Goal: Information Seeking & Learning: Check status

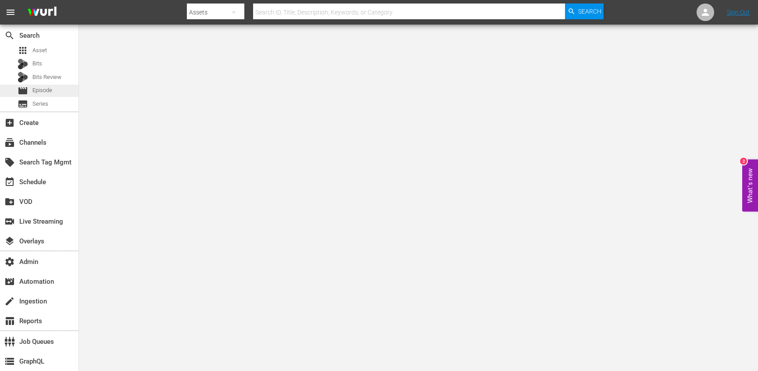
click at [46, 89] on span "Episode" at bounding box center [42, 90] width 20 height 9
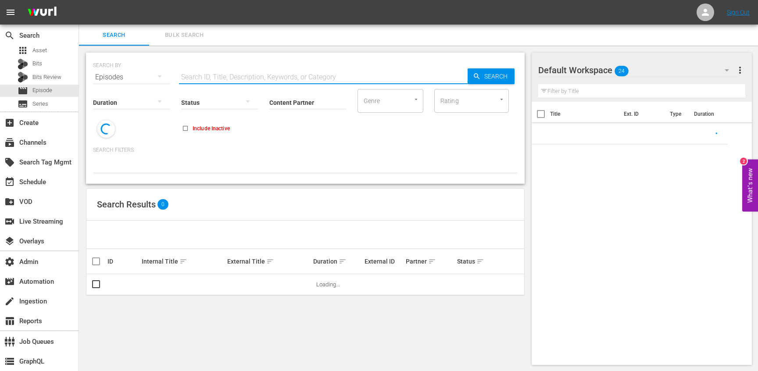
click at [235, 76] on input "text" at bounding box center [323, 77] width 289 height 21
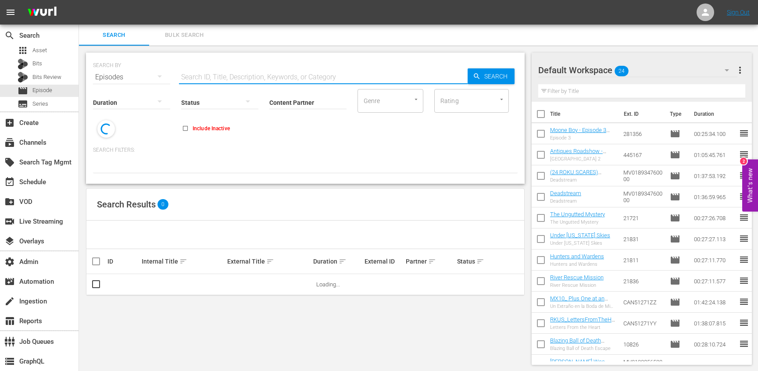
paste input "88118450"
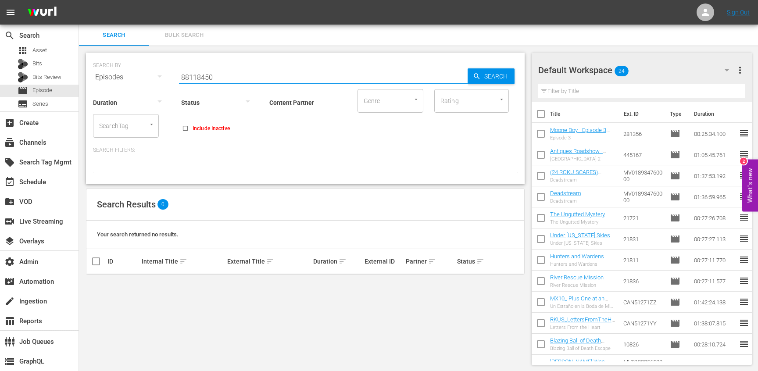
paste input "Pfl Lhw Impa Kasanganay's 2023 Championship Run Compilation"
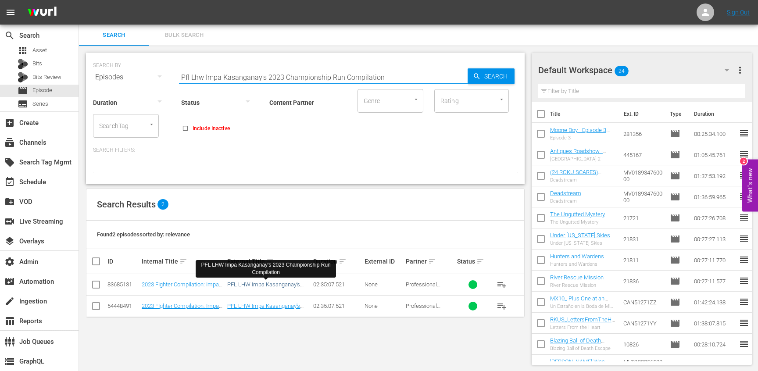
type input "Pfl Lhw Impa Kasanganay's 2023 Championship Run Compilation"
click at [241, 284] on link "PFL LHW Impa Kasanganay's 2023 Championship Run Compilation" at bounding box center [263, 291] width 73 height 20
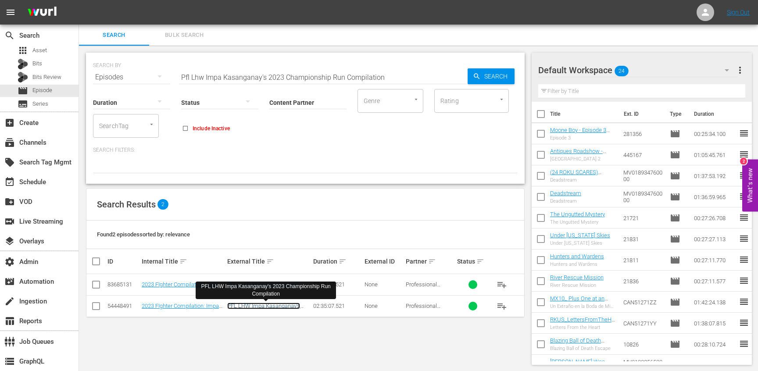
click at [246, 306] on link "PFL LHW Impa Kasanganay's 2023 Championship Run Compilation" at bounding box center [263, 313] width 73 height 20
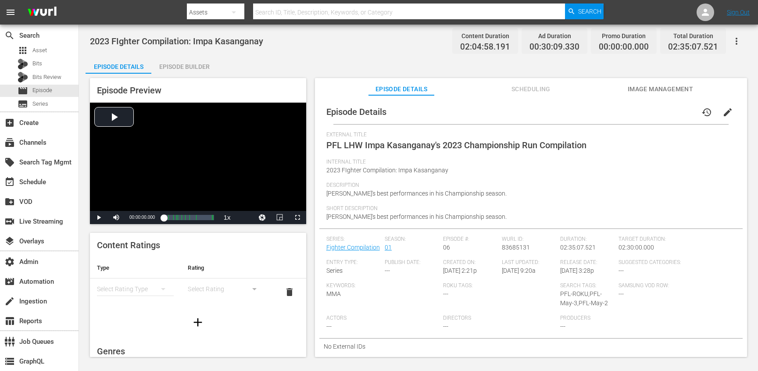
click at [538, 85] on span "Scheduling" at bounding box center [531, 89] width 66 height 11
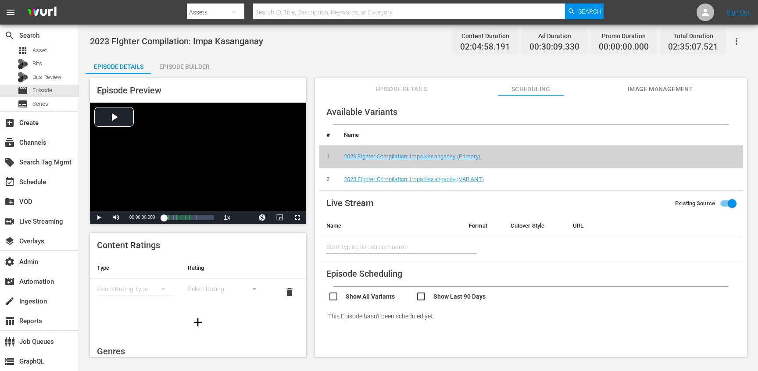
click at [424, 293] on input "checkbox" at bounding box center [460, 297] width 88 height 13
checkbox input "true"
click at [337, 296] on input "checkbox" at bounding box center [372, 297] width 88 height 13
checkbox input "true"
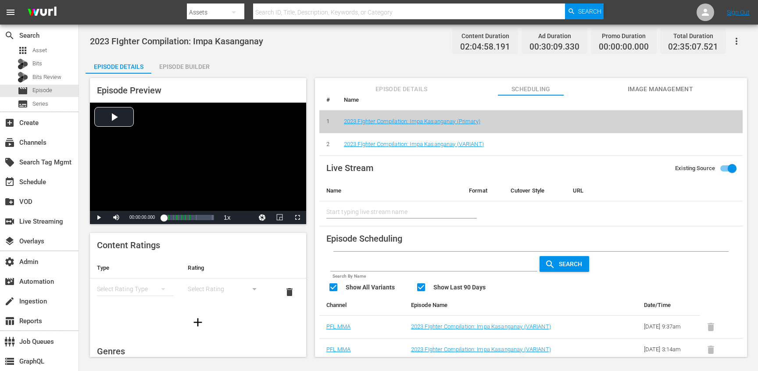
scroll to position [52, 0]
click at [408, 140] on link "2023 FIghter Compilation: Impa Kasanganay (VARIANT)" at bounding box center [414, 143] width 140 height 7
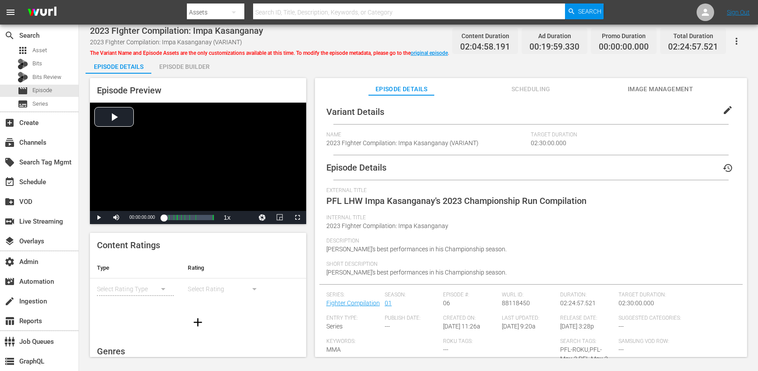
click at [425, 185] on div "Episode Details history External Title PFL LHW Impa Kasanganay's 2023 Champions…" at bounding box center [530, 282] width 423 height 255
click at [414, 88] on span "Episode Details" at bounding box center [401, 89] width 66 height 11
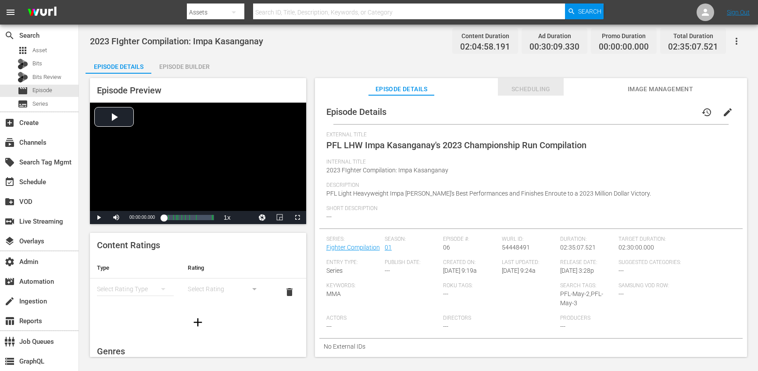
click at [540, 82] on button "Scheduling" at bounding box center [531, 87] width 66 height 18
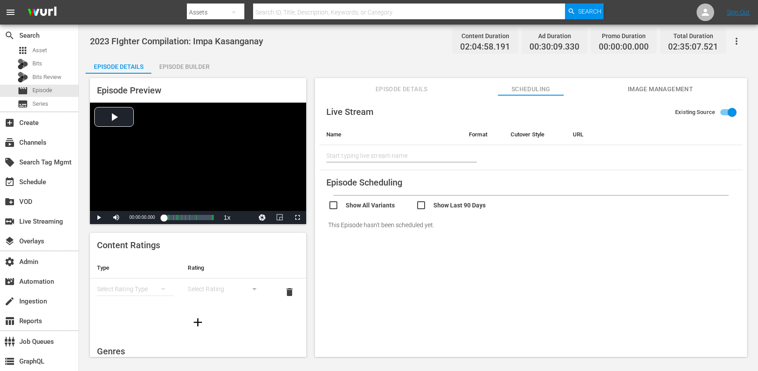
click at [421, 202] on input "checkbox" at bounding box center [460, 206] width 88 height 13
checkbox input "true"
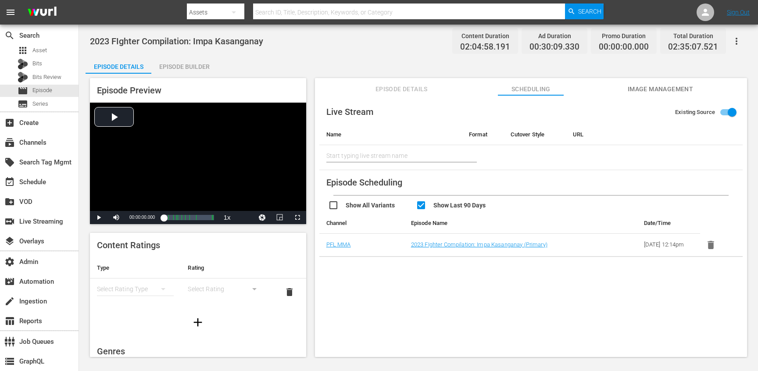
click at [336, 206] on input "checkbox" at bounding box center [372, 206] width 88 height 13
checkbox input "true"
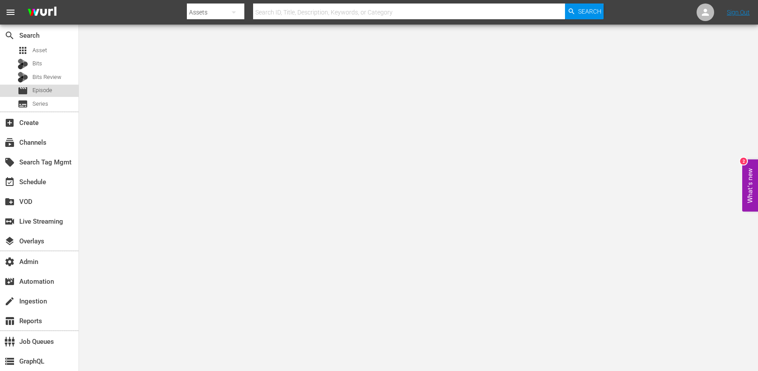
click at [47, 93] on span "Episode" at bounding box center [42, 90] width 20 height 9
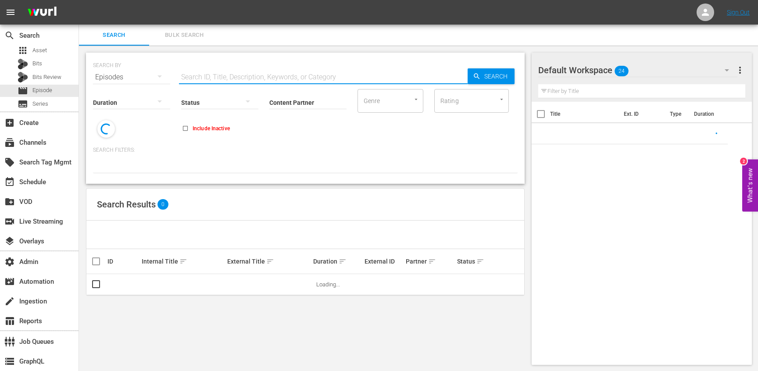
click at [234, 76] on input "text" at bounding box center [323, 77] width 289 height 21
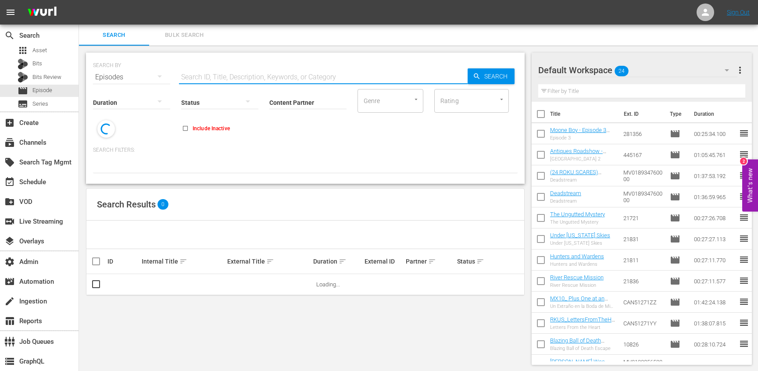
paste input "24537567"
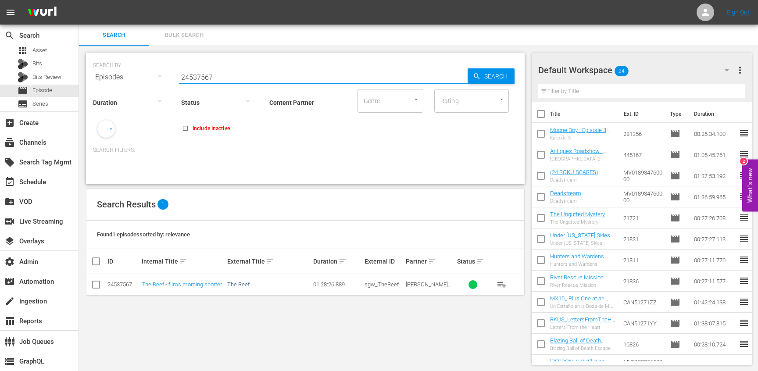
click at [247, 284] on link "The Reef" at bounding box center [238, 284] width 22 height 7
click at [196, 81] on div "Status" at bounding box center [219, 97] width 77 height 32
click at [197, 76] on input "24537567" at bounding box center [323, 77] width 289 height 21
paste input "Shark Bait"
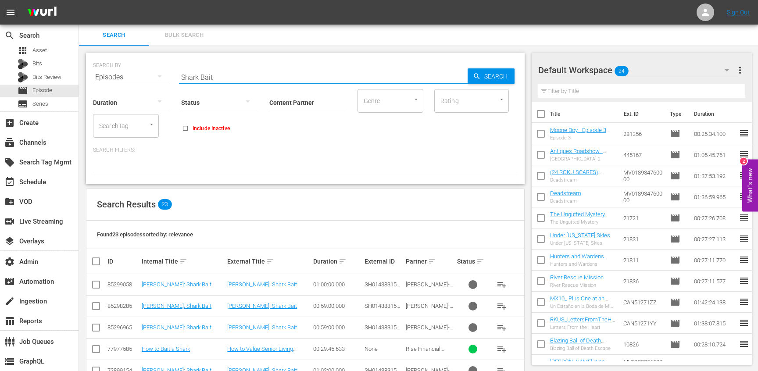
type input "Shark Bait"
click at [289, 106] on input "Content Partner" at bounding box center [307, 103] width 77 height 32
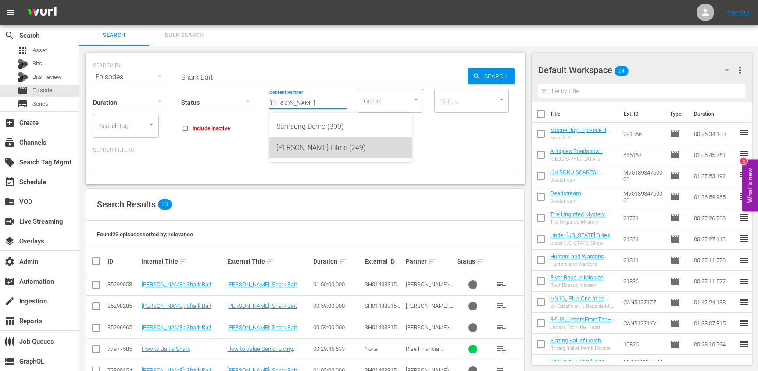
click at [299, 149] on div "Samuel Goldwyn Films (249)" at bounding box center [340, 147] width 128 height 21
type input "Samuel Goldwyn Films (249)"
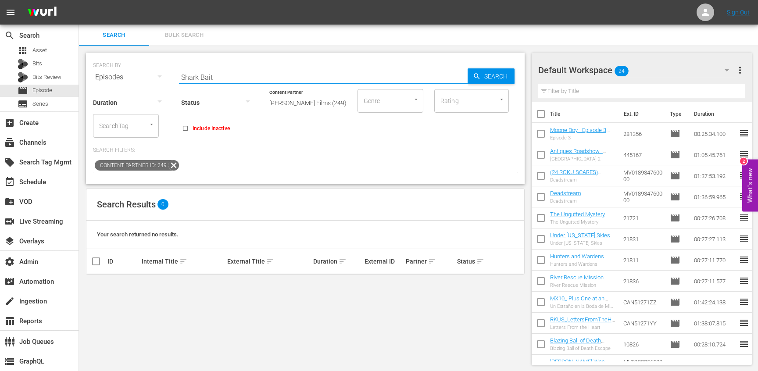
click at [221, 79] on input "Shark Bait" at bounding box center [323, 77] width 289 height 21
paste input "24537567"
paste input "68549812"
type input "68549812"
click at [232, 283] on link "Taboo" at bounding box center [234, 284] width 15 height 7
